Goal: Information Seeking & Learning: Learn about a topic

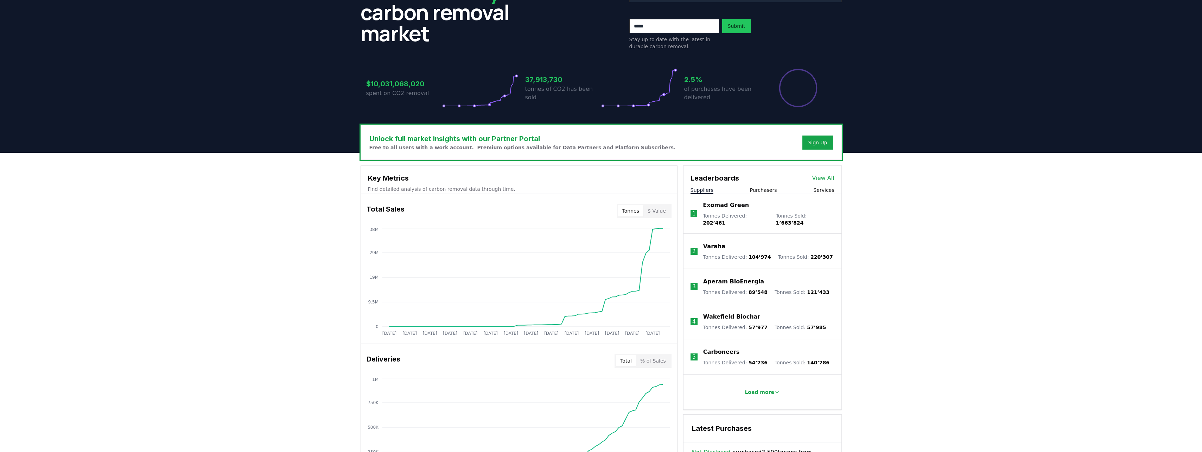
scroll to position [105, 0]
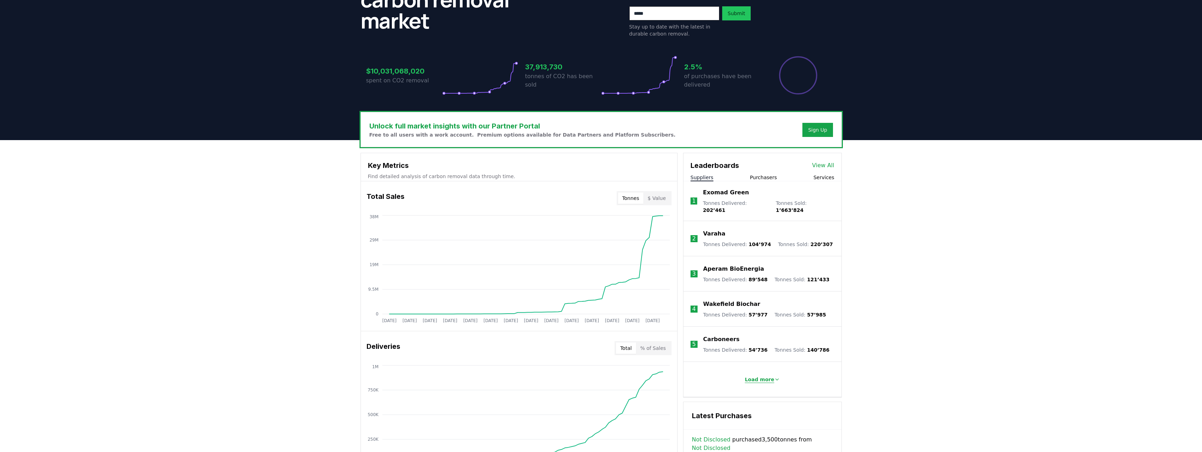
click at [754, 376] on p "Load more" at bounding box center [759, 379] width 30 height 7
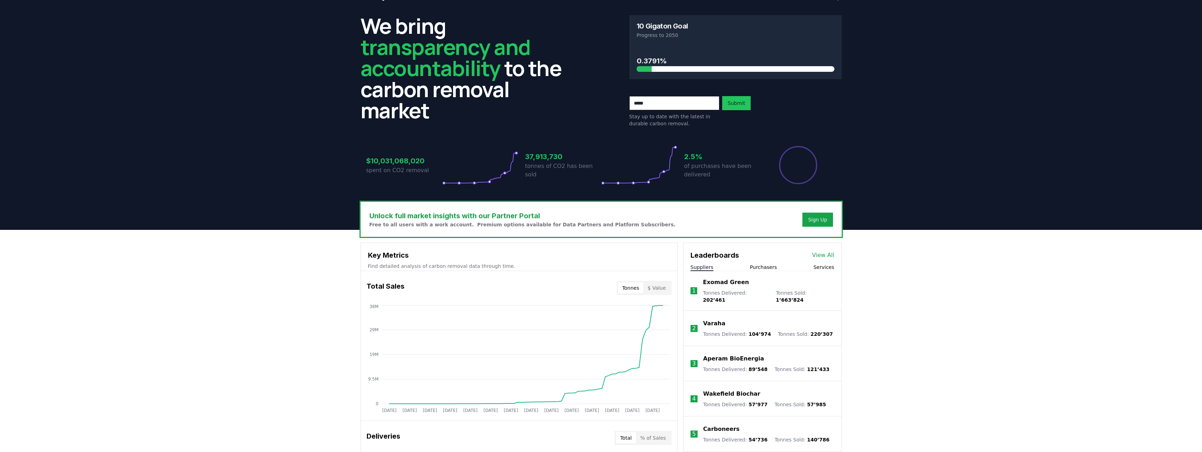
scroll to position [0, 0]
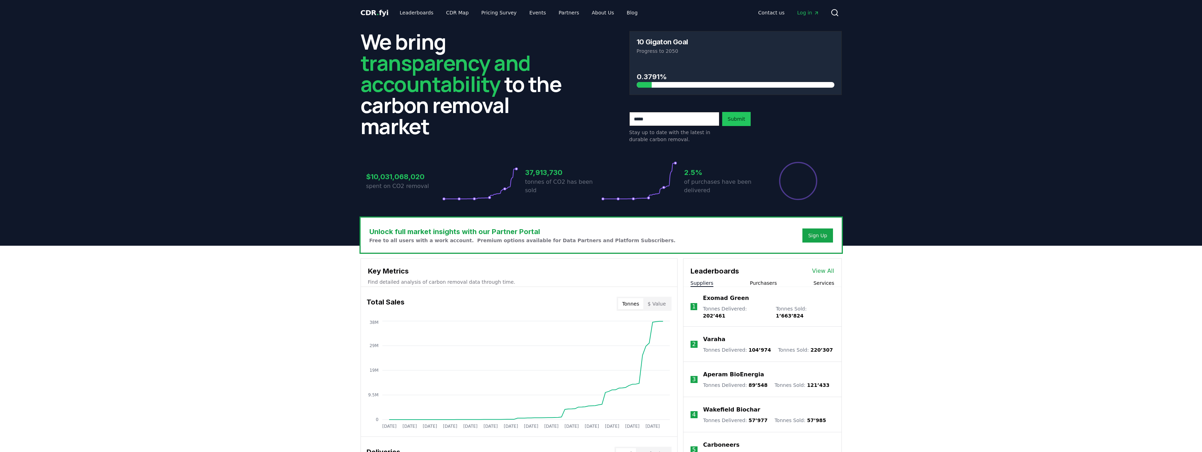
click at [725, 313] on span "202’461" at bounding box center [714, 316] width 23 height 6
drag, startPoint x: 752, startPoint y: 308, endPoint x: 859, endPoint y: 346, distance: 113.5
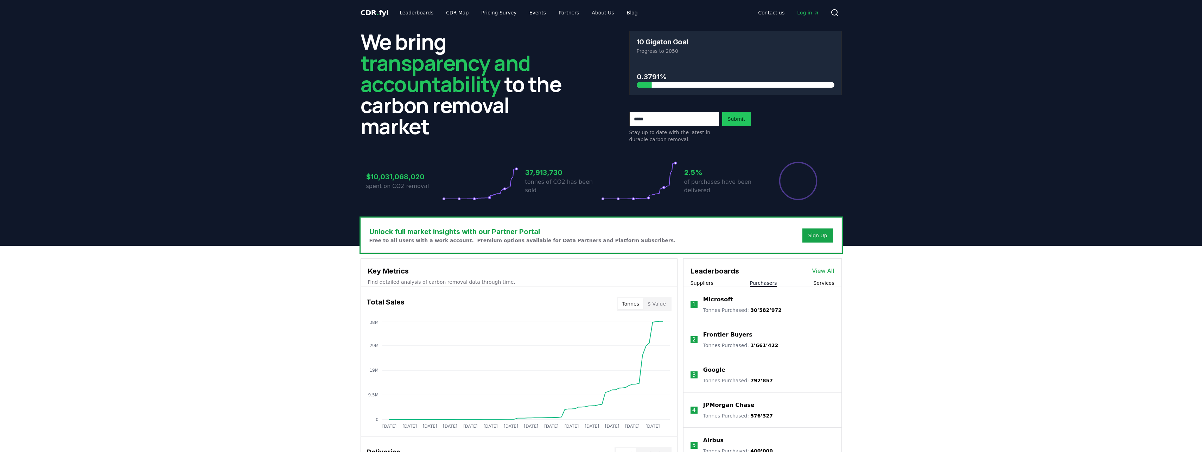
click at [765, 281] on button "Purchasers" at bounding box center [763, 282] width 27 height 7
click at [708, 281] on button "Suppliers" at bounding box center [701, 282] width 23 height 7
click at [822, 280] on button "Services" at bounding box center [823, 282] width 21 height 7
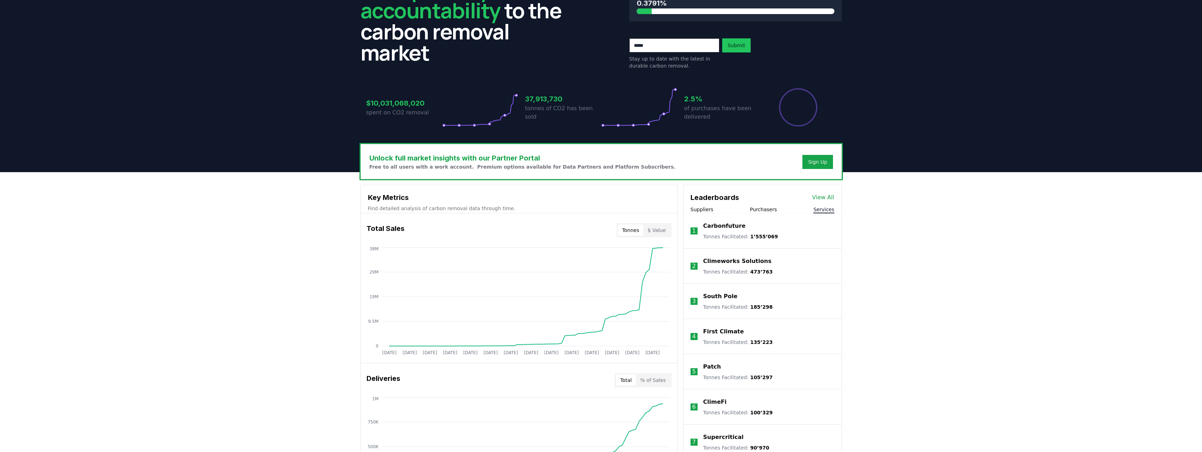
scroll to position [105, 0]
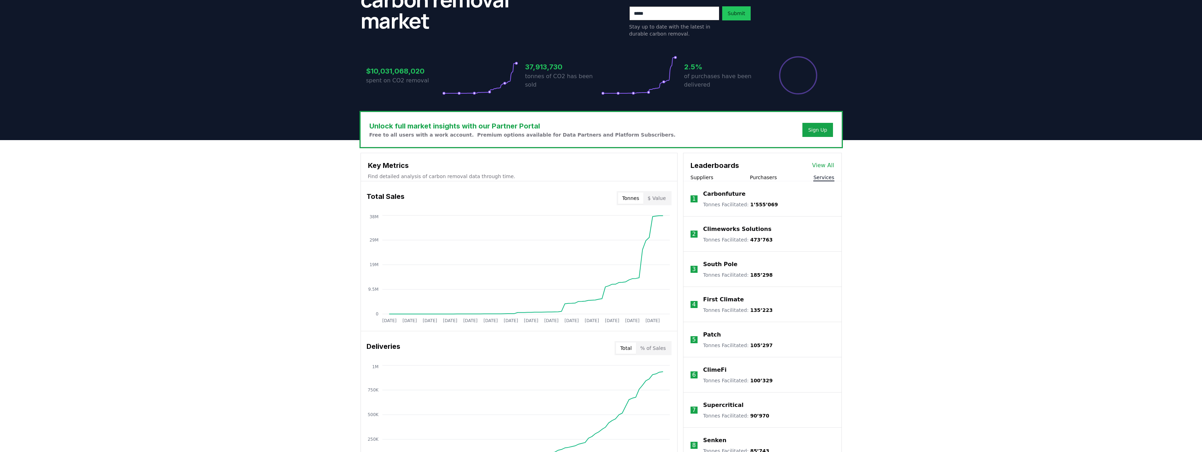
click at [717, 369] on p "ClimeFi" at bounding box center [715, 369] width 24 height 8
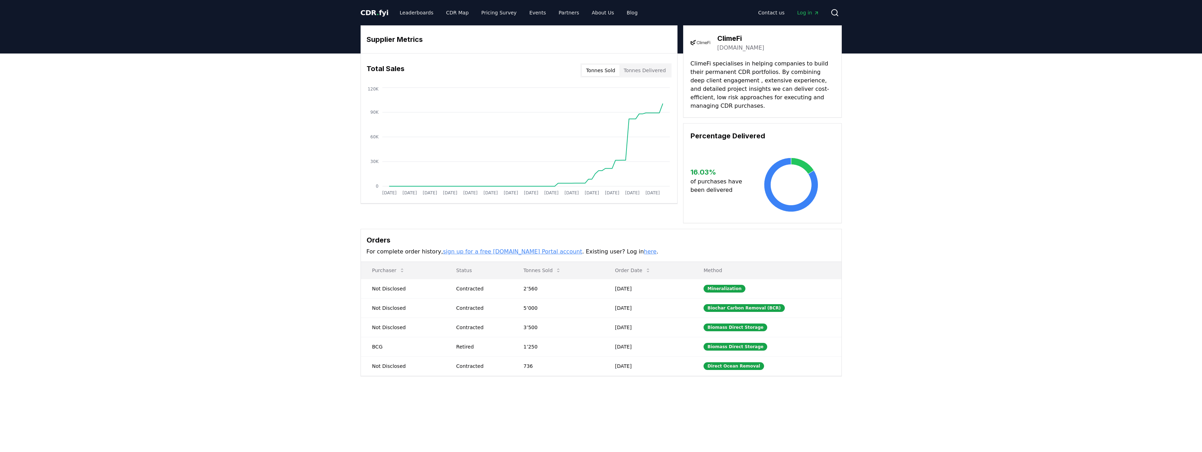
click at [678, 226] on div "Supplier Metrics Total Sales Tonnes Sold Tonnes Delivered Jan 2019 Jul 2019 Jan…" at bounding box center [601, 200] width 492 height 351
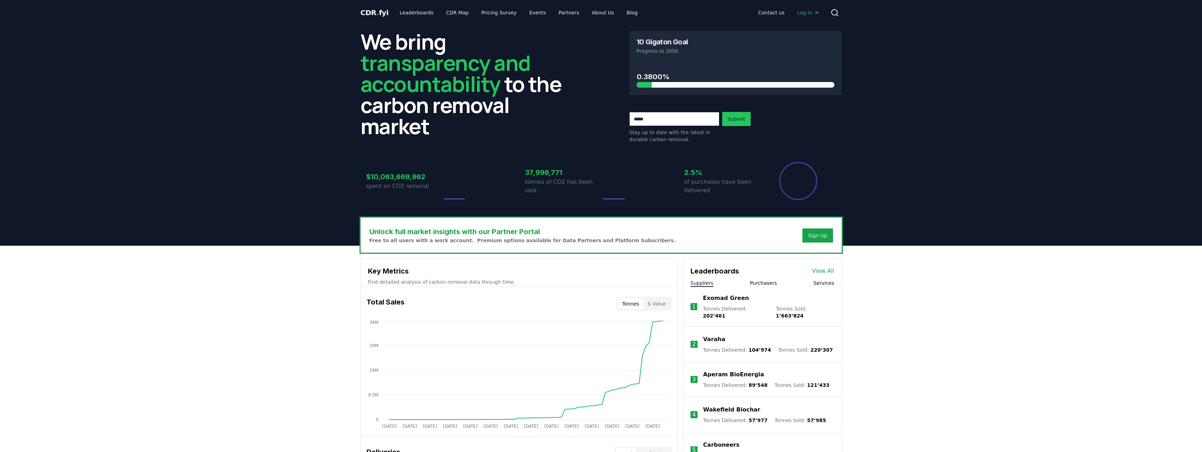
scroll to position [105, 0]
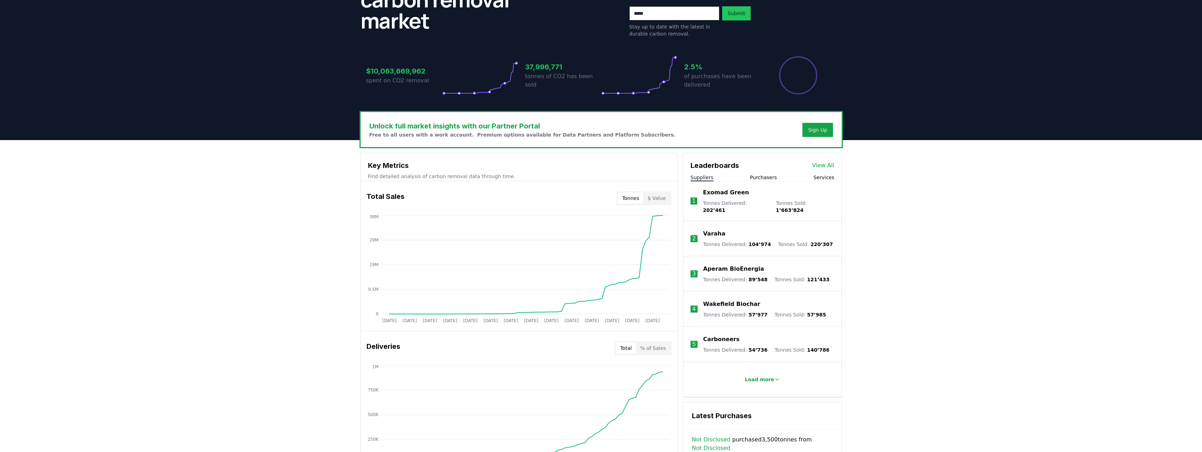
click at [816, 179] on button "Services" at bounding box center [823, 177] width 21 height 7
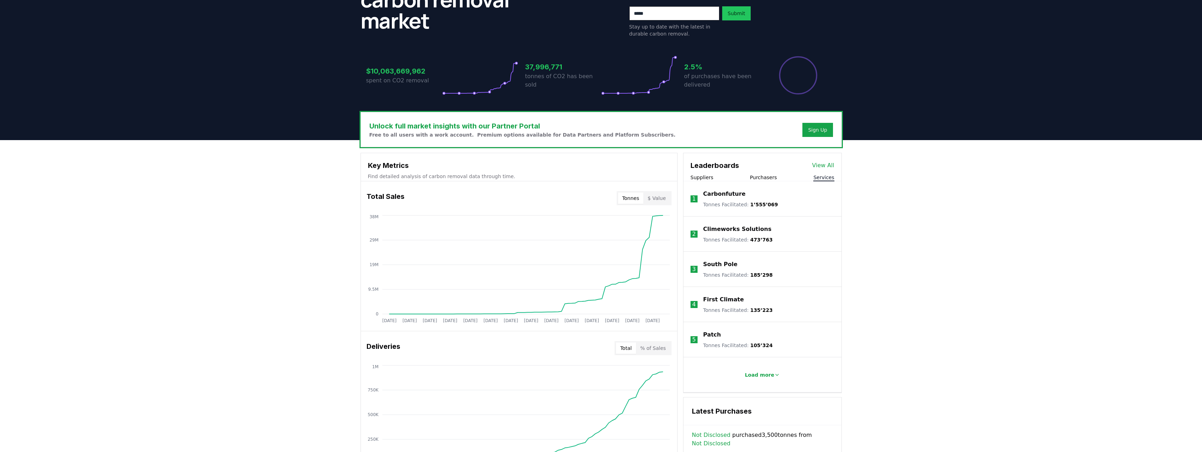
click at [728, 227] on p "Climeworks Solutions" at bounding box center [737, 229] width 68 height 8
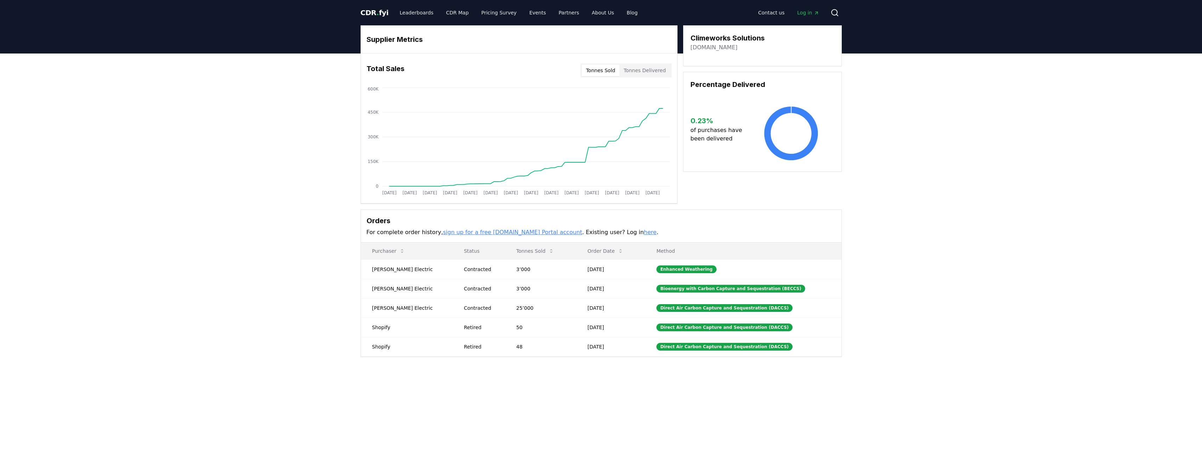
click at [656, 68] on button "Tonnes Delivered" at bounding box center [644, 70] width 51 height 11
click at [701, 47] on link "climeworks.com" at bounding box center [713, 47] width 47 height 8
